Goal: Task Accomplishment & Management: Complete application form

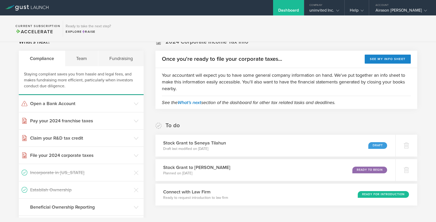
scroll to position [100, 0]
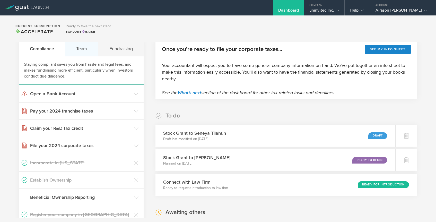
click at [86, 53] on div "Team" at bounding box center [81, 48] width 33 height 15
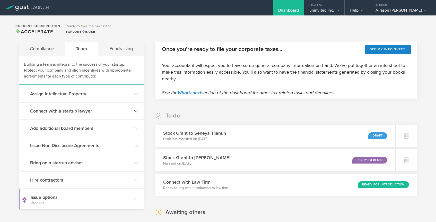
click at [87, 112] on h3 "Connect with a startup lawyer" at bounding box center [80, 111] width 101 height 7
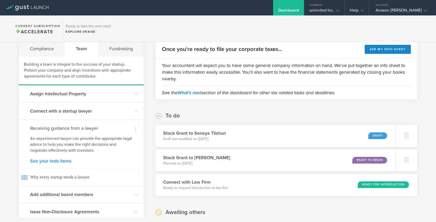
click at [67, 161] on link "See your todo items" at bounding box center [81, 161] width 102 height 5
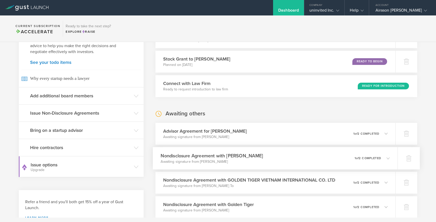
scroll to position [191, 0]
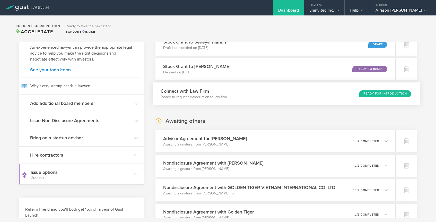
click at [381, 93] on div "Ready for Introduction" at bounding box center [385, 93] width 52 height 7
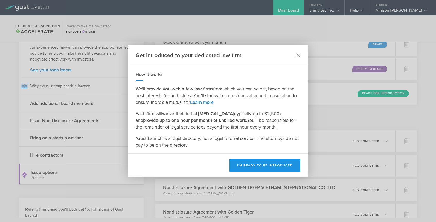
click at [262, 165] on button "I’m ready to be introduced" at bounding box center [264, 165] width 71 height 13
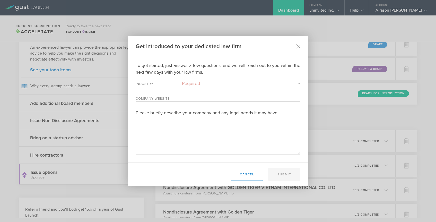
click at [254, 85] on select "Required 3D Printing Administrative Services Adtech Advanced Manufacturing Aero…" at bounding box center [241, 83] width 118 height 7
click at [244, 81] on select "Required 3D Printing Administrative Services Adtech Advanced Manufacturing Aero…" at bounding box center [241, 83] width 118 height 7
click at [182, 80] on select "Required 3D Printing Administrative Services Adtech Advanced Manufacturing Aero…" at bounding box center [241, 83] width 118 height 7
click at [238, 82] on select "Required 3D Printing Administrative Services Adtech Advanced Manufacturing Aero…" at bounding box center [241, 83] width 118 height 7
select select "fashion"
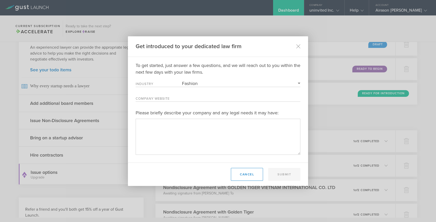
click at [182, 80] on select "Required 3D Printing Administrative Services Adtech Advanced Manufacturing Aero…" at bounding box center [241, 83] width 118 height 7
click at [225, 99] on input "Company Website" at bounding box center [241, 98] width 118 height 7
paste input "https://www.uninvited.co/"
type input "https://www.uninvited.co/"
click at [206, 135] on textarea "Please briefly describe your company and any legal needs it may have:" at bounding box center [218, 137] width 165 height 36
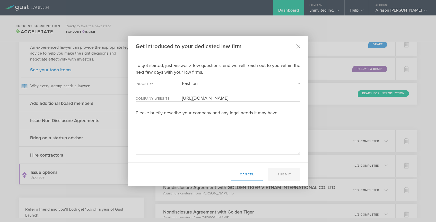
click at [161, 132] on textarea "Please briefly describe your company and any legal needs it may have:" at bounding box center [218, 137] width 165 height 36
paste textarea "UNINVITED is a fashion and consumer goods platform that transforms sneakers int…"
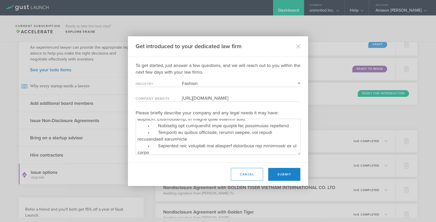
scroll to position [0, 0]
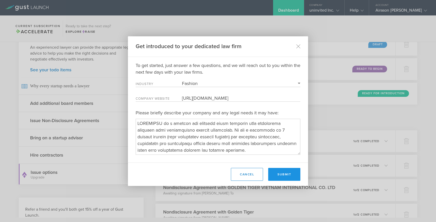
type textarea "UNINVITED is a fashion and consumer goods platform that transforms sneakers int…"
click at [284, 177] on button "Submit" at bounding box center [284, 174] width 32 height 13
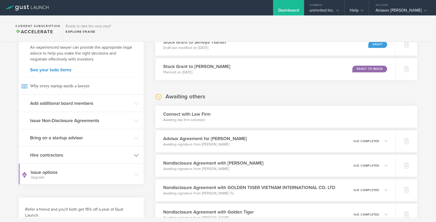
click at [88, 149] on header "Hire contractors" at bounding box center [81, 154] width 125 height 17
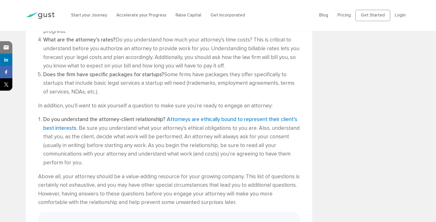
scroll to position [592, 0]
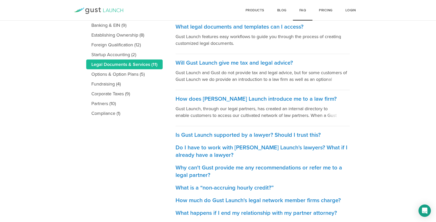
scroll to position [114, 0]
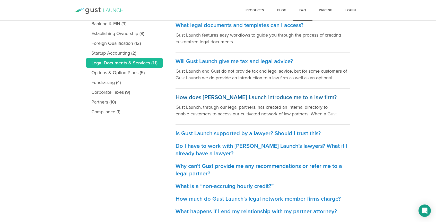
click at [213, 97] on h3 "How does [PERSON_NAME] Launch introduce me to a law firm?" at bounding box center [263, 97] width 174 height 7
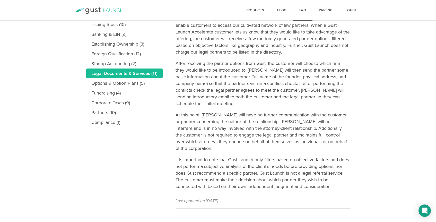
scroll to position [104, 0]
click at [292, 156] on p "It is important to note that Gust Launch only filters based on objective factor…" at bounding box center [263, 172] width 174 height 33
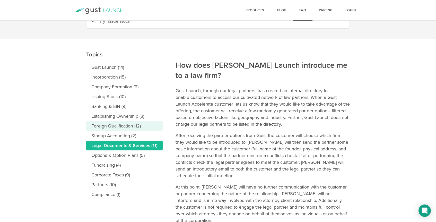
scroll to position [27, 0]
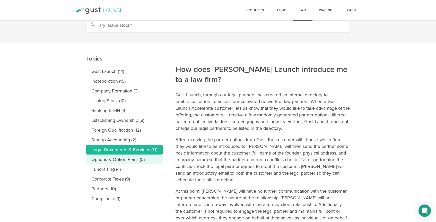
click at [144, 160] on link "Options & Option Plans (5)" at bounding box center [124, 159] width 76 height 10
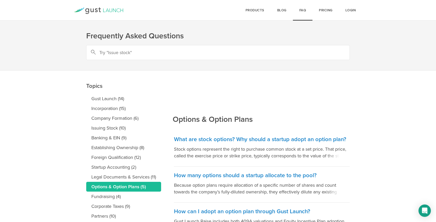
scroll to position [7, 0]
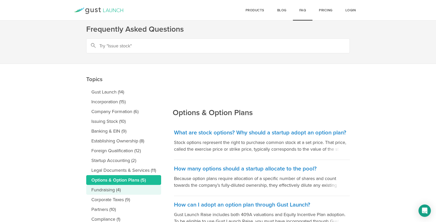
click at [112, 188] on link "Fundraising (4)" at bounding box center [123, 190] width 75 height 10
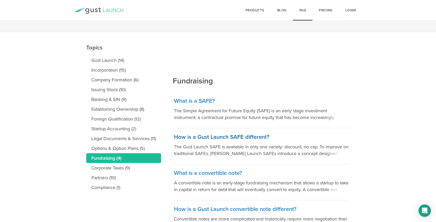
scroll to position [39, 0]
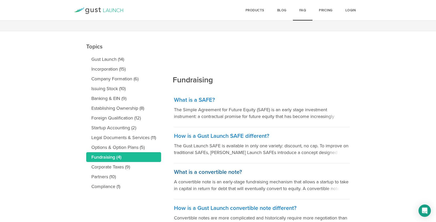
click at [192, 172] on h3 "What is a convertible note?" at bounding box center [262, 171] width 176 height 7
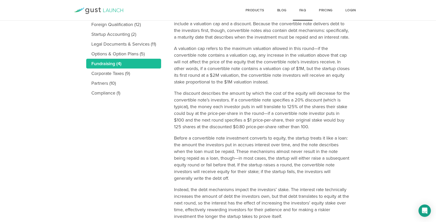
scroll to position [135, 0]
